Goal: Information Seeking & Learning: Learn about a topic

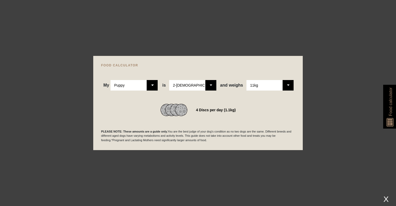
select select "puppy"
select select "11"
click at [326, 108] on div at bounding box center [198, 103] width 396 height 206
click at [385, 196] on div "X" at bounding box center [385, 198] width 9 height 9
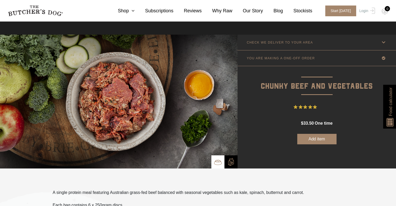
scroll to position [156, 0]
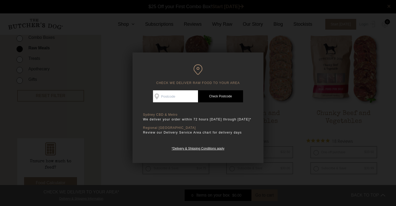
click at [280, 130] on div at bounding box center [198, 103] width 396 height 206
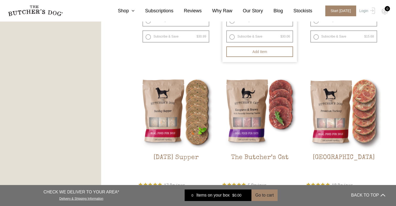
scroll to position [590, 0]
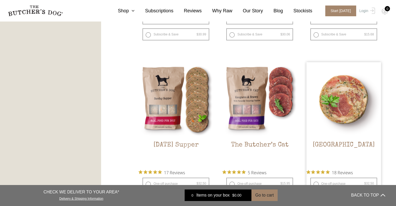
click at [351, 108] on img at bounding box center [343, 99] width 75 height 75
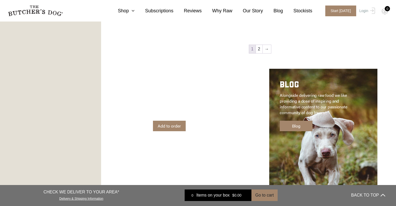
scroll to position [789, 0]
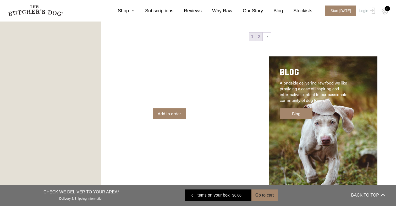
click at [262, 35] on link "2" at bounding box center [259, 36] width 7 height 8
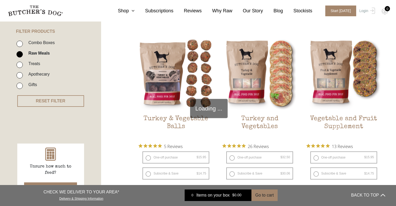
scroll to position [118, 0]
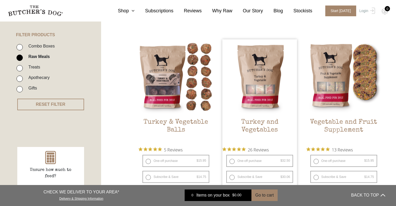
click at [280, 85] on img at bounding box center [259, 76] width 75 height 75
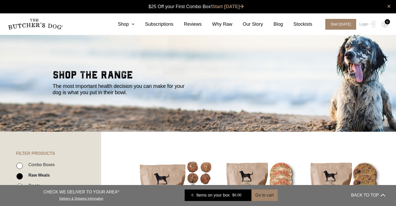
scroll to position [0, 0]
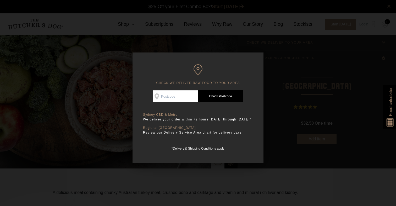
scroll to position [0, 0]
click at [351, 108] on div at bounding box center [198, 103] width 396 height 206
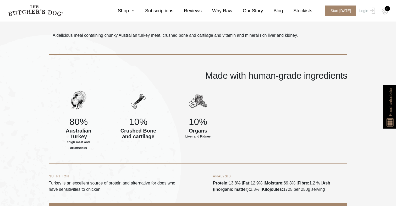
scroll to position [158, 0]
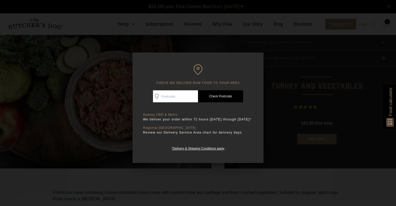
click at [280, 85] on div at bounding box center [198, 103] width 396 height 206
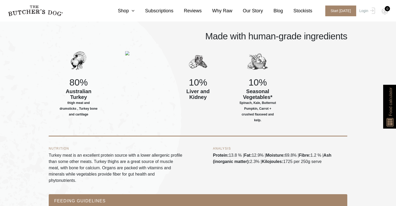
scroll to position [200, 0]
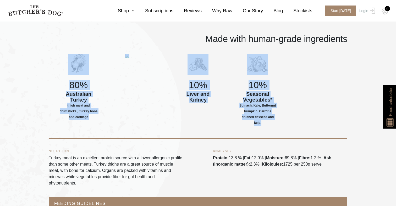
drag, startPoint x: 281, startPoint y: 122, endPoint x: 67, endPoint y: 61, distance: 222.6
click at [67, 61] on div "80% Australian Turkey thigh meat and drumsticks , Turkey bone and cartilage 10%…" at bounding box center [198, 96] width 299 height 85
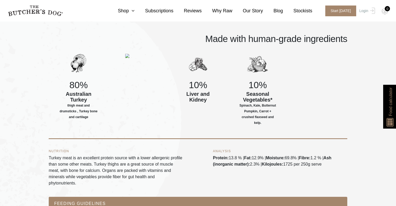
click at [67, 61] on div "80% Australian Turkey thigh meat and drumsticks , Turkey bone and cartilage" at bounding box center [79, 91] width 60 height 74
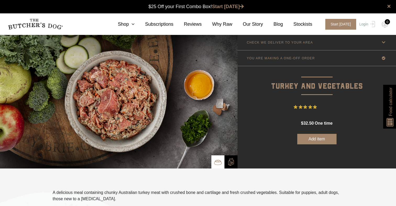
scroll to position [0, 0]
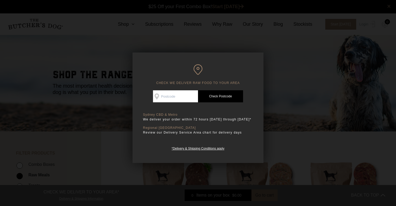
click at [293, 86] on div at bounding box center [198, 103] width 396 height 206
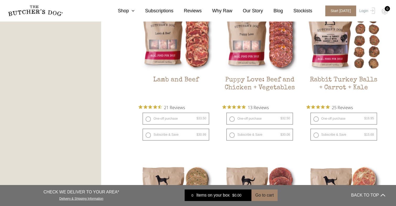
scroll to position [502, 0]
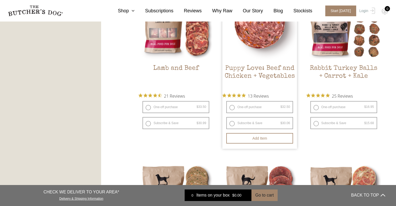
click at [274, 69] on h2 "Puppy Love: Beef and Chicken + Vegetables" at bounding box center [259, 76] width 75 height 25
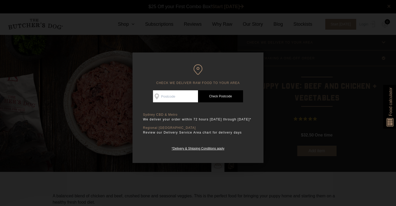
scroll to position [0, 0]
click at [274, 69] on div at bounding box center [198, 103] width 396 height 206
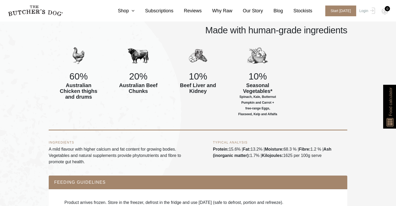
scroll to position [213, 0]
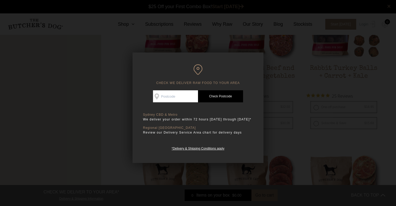
click at [303, 128] on div at bounding box center [198, 103] width 396 height 206
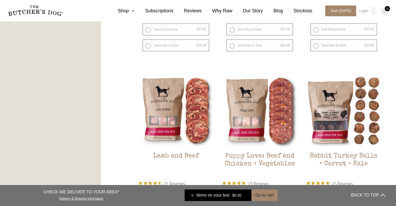
scroll to position [414, 0]
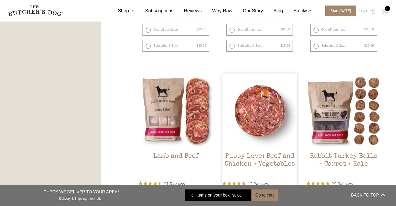
click at [248, 121] on img at bounding box center [259, 110] width 75 height 75
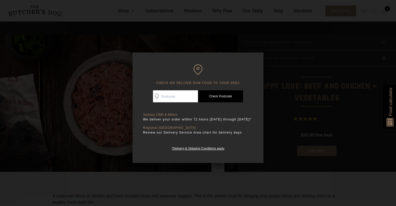
scroll to position [8, 0]
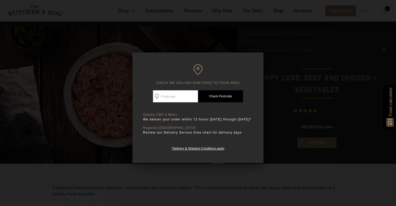
click at [299, 164] on div at bounding box center [198, 103] width 396 height 206
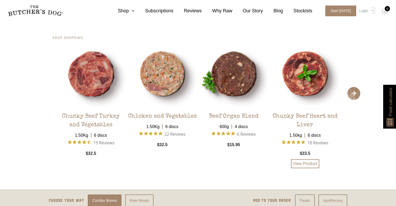
scroll to position [1050, 0]
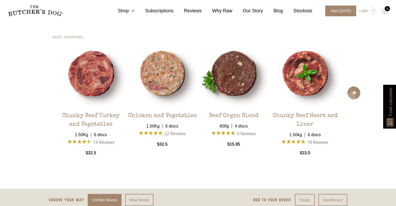
click at [355, 97] on span "›" at bounding box center [353, 92] width 13 height 13
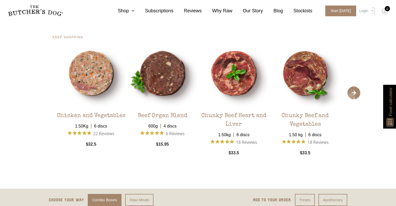
click at [355, 97] on span "›" at bounding box center [353, 92] width 13 height 13
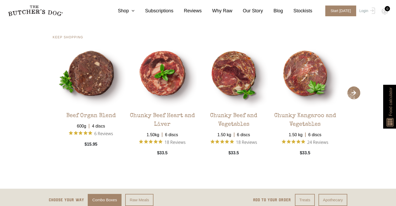
click at [355, 97] on span "›" at bounding box center [353, 92] width 13 height 13
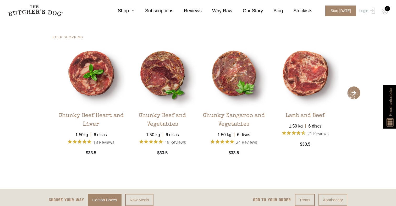
click at [355, 97] on span "›" at bounding box center [353, 92] width 13 height 13
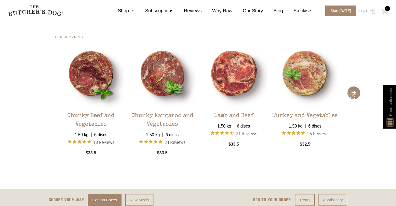
click at [355, 97] on span "›" at bounding box center [353, 92] width 13 height 13
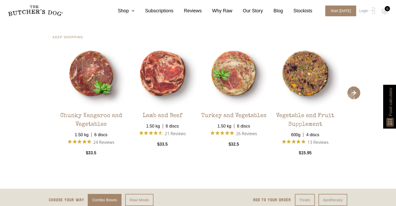
click at [355, 97] on span "›" at bounding box center [353, 92] width 13 height 13
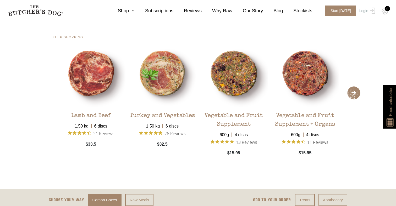
click at [355, 97] on span "›" at bounding box center [353, 92] width 13 height 13
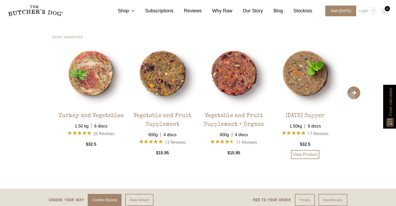
click at [317, 81] on img at bounding box center [305, 73] width 69 height 69
click at [310, 120] on div "Sunday Supper" at bounding box center [304, 114] width 39 height 13
click at [309, 157] on link "View Product" at bounding box center [305, 154] width 28 height 9
click at [356, 98] on span "›" at bounding box center [353, 92] width 13 height 13
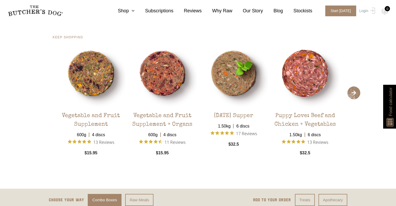
click at [355, 99] on span "›" at bounding box center [353, 92] width 13 height 13
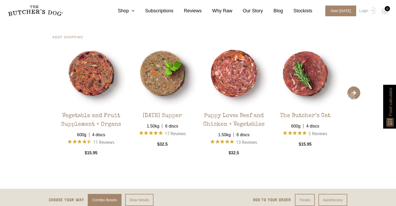
click at [355, 99] on span "›" at bounding box center [353, 92] width 13 height 13
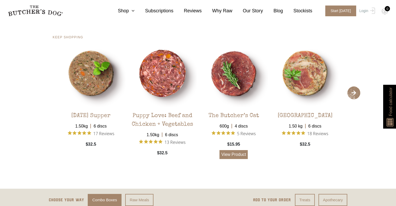
click at [234, 158] on link "View Product" at bounding box center [233, 154] width 28 height 9
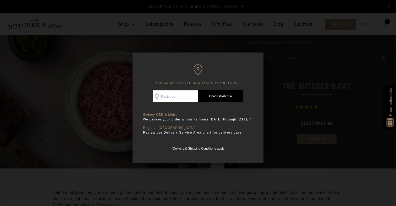
scroll to position [0, 0]
click at [268, 110] on div at bounding box center [198, 103] width 396 height 206
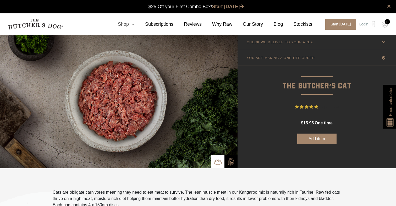
click at [135, 23] on icon at bounding box center [132, 24] width 6 height 5
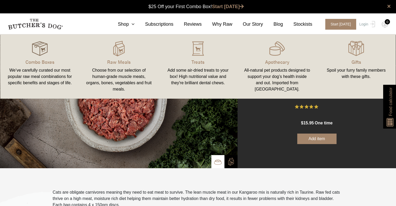
click at [43, 49] on img at bounding box center [40, 49] width 16 height 16
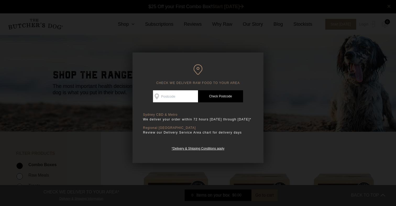
click at [43, 49] on div at bounding box center [198, 103] width 396 height 206
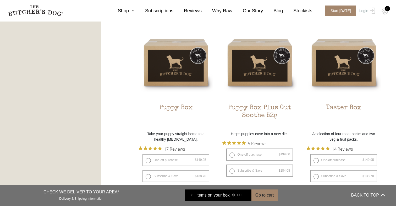
scroll to position [339, 0]
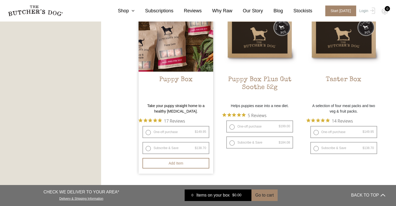
click at [180, 78] on h2 "Puppy Box" at bounding box center [176, 88] width 75 height 25
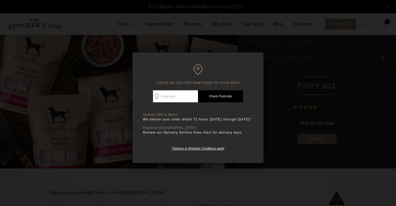
click at [69, 117] on div at bounding box center [198, 103] width 396 height 206
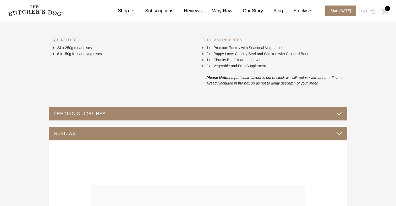
scroll to position [226, 0]
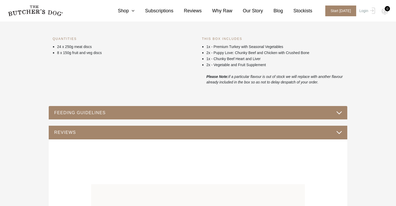
click at [69, 116] on button "FEEDING GUIDELINES" at bounding box center [198, 112] width 288 height 7
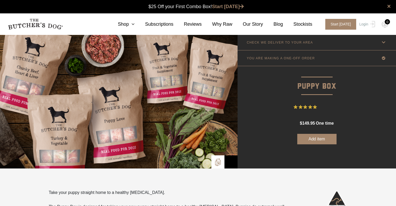
scroll to position [0, 0]
